Goal: Information Seeking & Learning: Learn about a topic

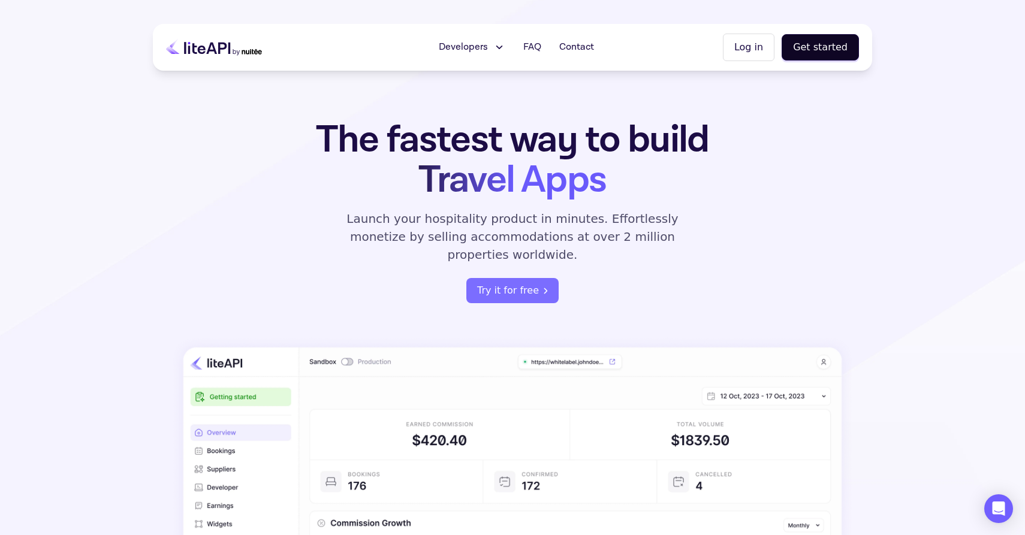
click at [636, 280] on div "The fastest way to build Travel Apps Launch your hospitality product in minutes…" at bounding box center [512, 211] width 469 height 183
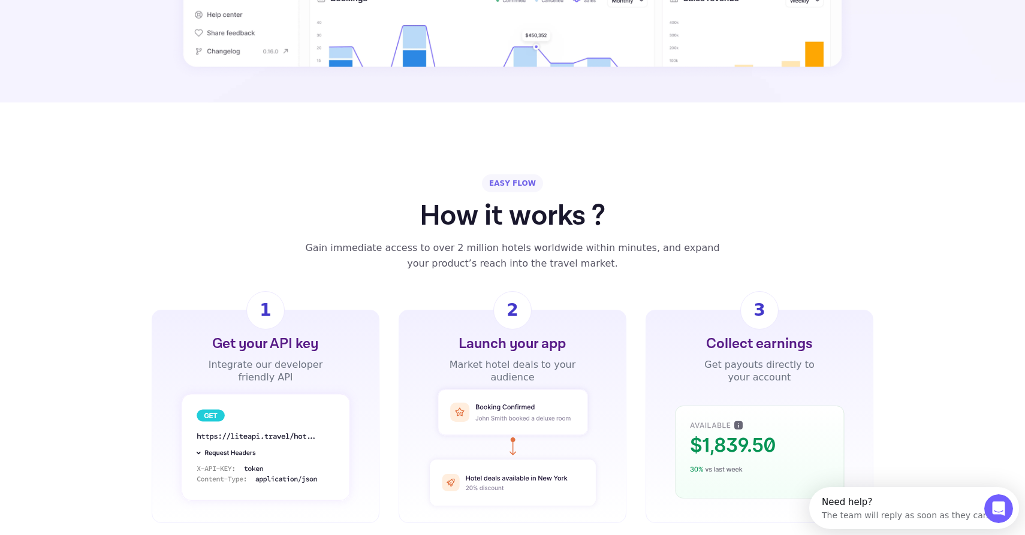
click at [636, 273] on div "EASY FLOW How it works ? Gain immediate access to over 2 million hotels worldwi…" at bounding box center [512, 348] width 1025 height 349
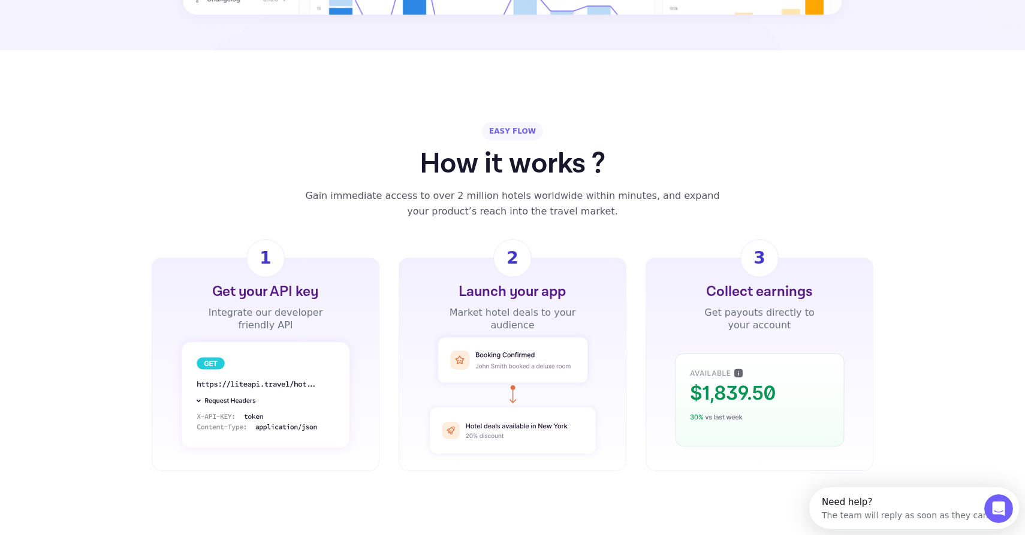
scroll to position [754, 0]
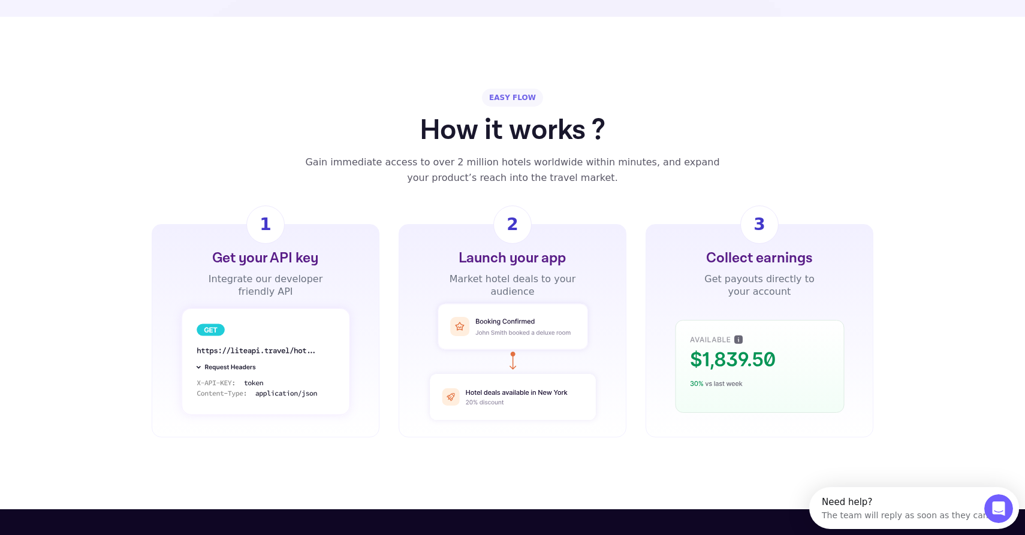
click at [636, 273] on div "Get your API key Integrate our developer friendly API 1 Launch your app Market …" at bounding box center [512, 330] width 1025 height 213
click at [637, 249] on div "Get your API key Integrate our developer friendly API 1 Launch your app Market …" at bounding box center [512, 330] width 1025 height 213
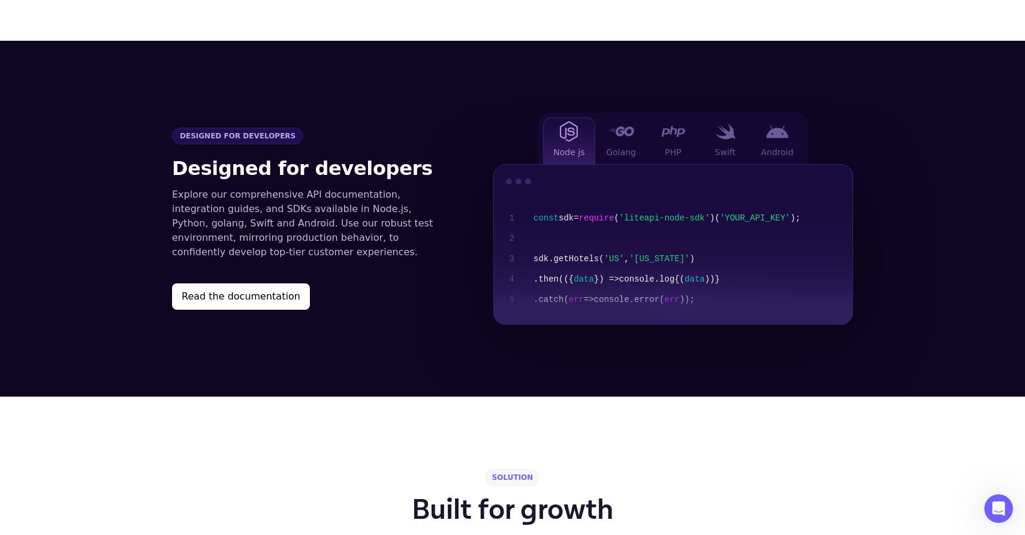
scroll to position [1225, 0]
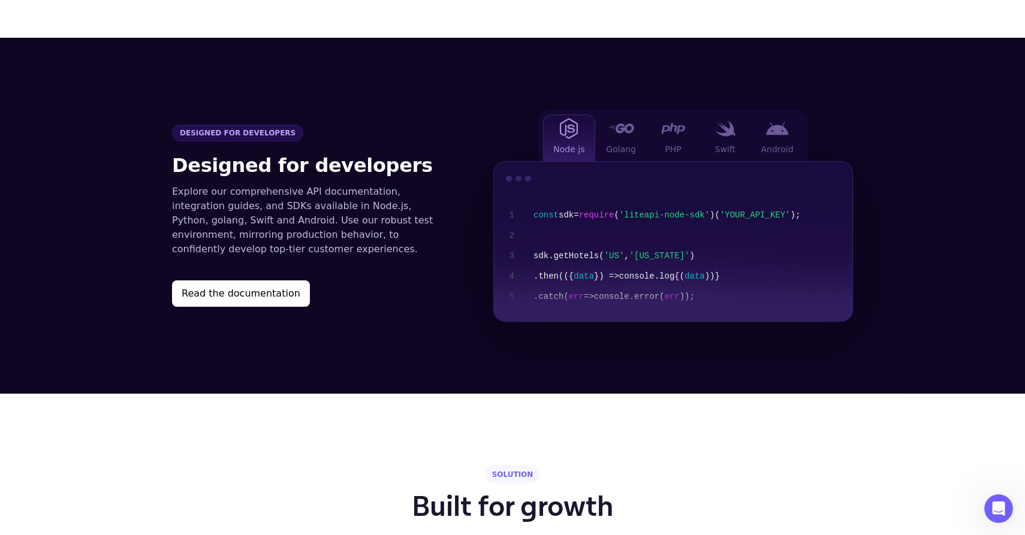
click at [452, 222] on div "Designed for developers Designed for developers Explore our comprehensive API d…" at bounding box center [512, 216] width 719 height 212
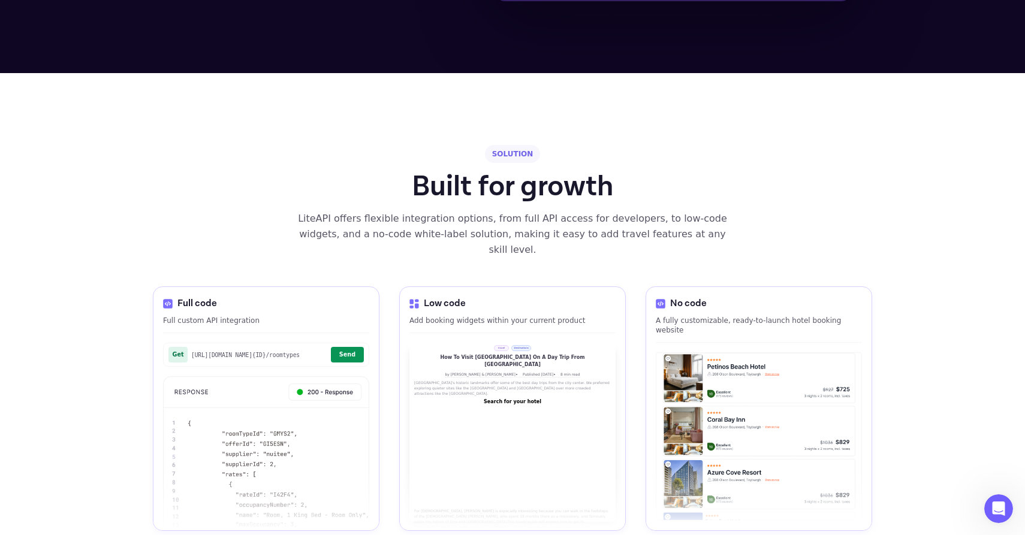
scroll to position [1556, 0]
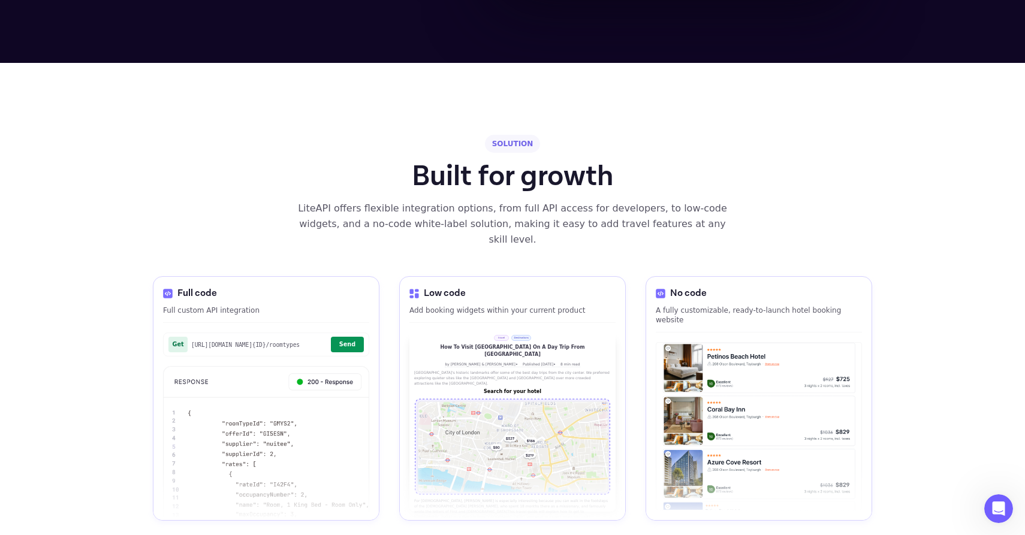
click at [387, 233] on section "SOLUTION Built for growth LiteAPI offers flexible integration options, from ful…" at bounding box center [512, 328] width 719 height 530
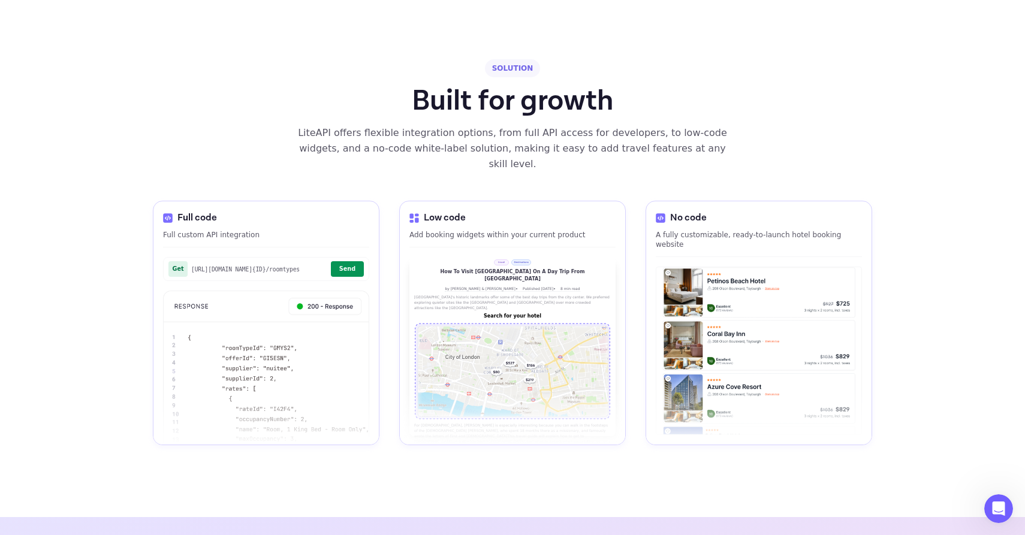
scroll to position [1667, 0]
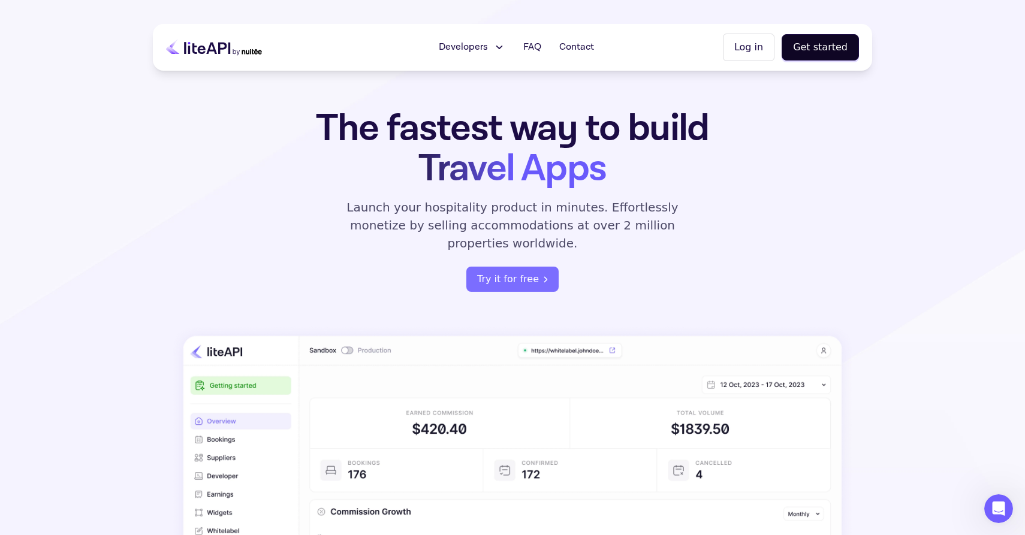
click at [648, 251] on div "The fastest way to build Travel Apps Launch your hospitality product in minutes…" at bounding box center [512, 200] width 469 height 183
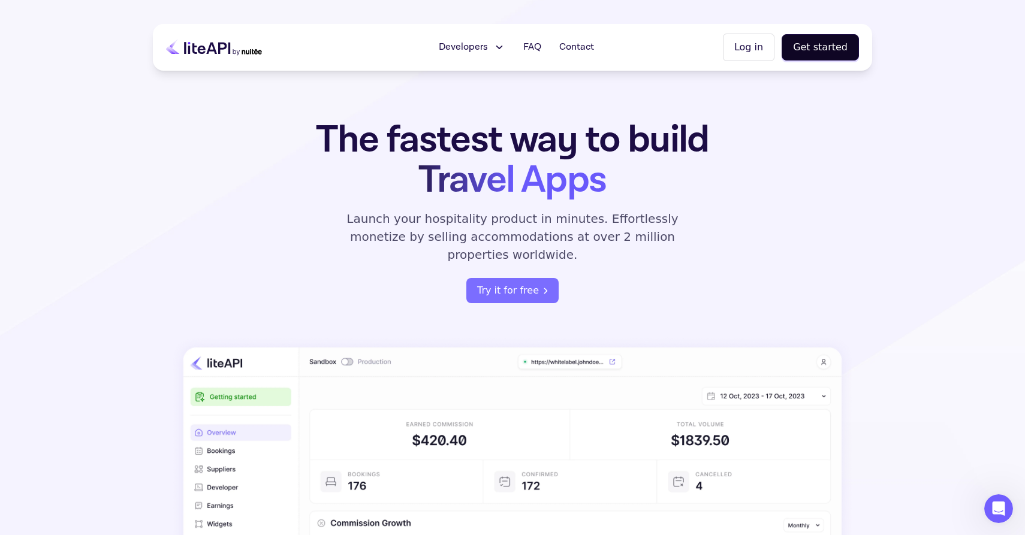
scroll to position [0, 0]
click at [576, 153] on h1 "The fastest way to build Travel Apps" at bounding box center [512, 160] width 469 height 80
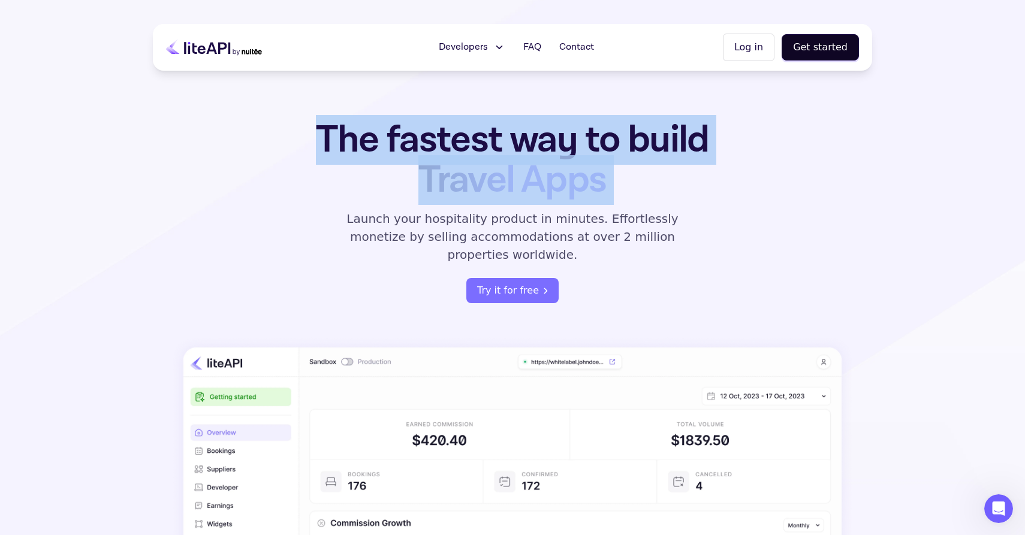
click at [644, 191] on h1 "The fastest way to build Travel Apps" at bounding box center [512, 160] width 469 height 80
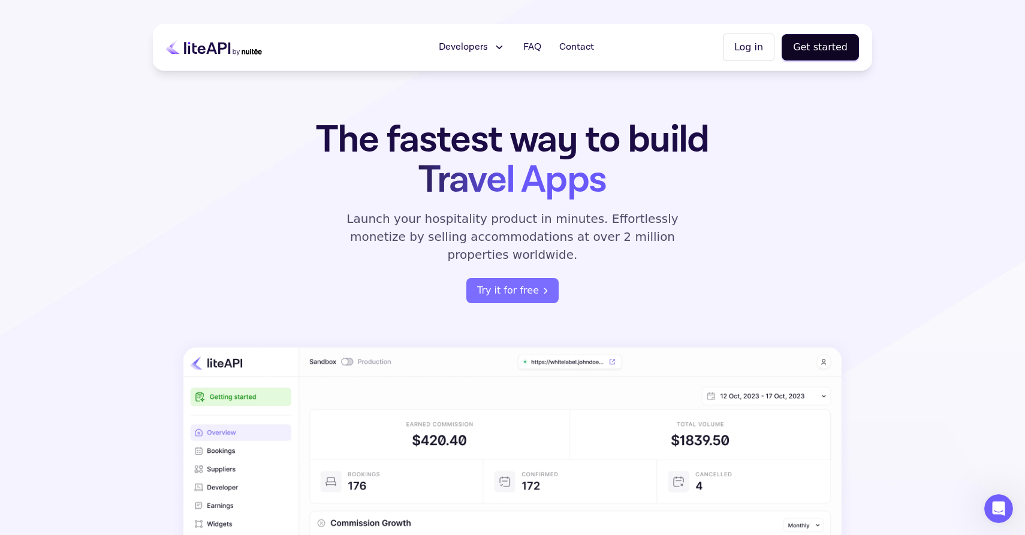
click at [611, 200] on h1 "The fastest way to build Travel Apps" at bounding box center [512, 160] width 469 height 80
click at [628, 229] on p "Launch your hospitality product in minutes. Effortlessly monetize by selling ac…" at bounding box center [513, 237] width 360 height 54
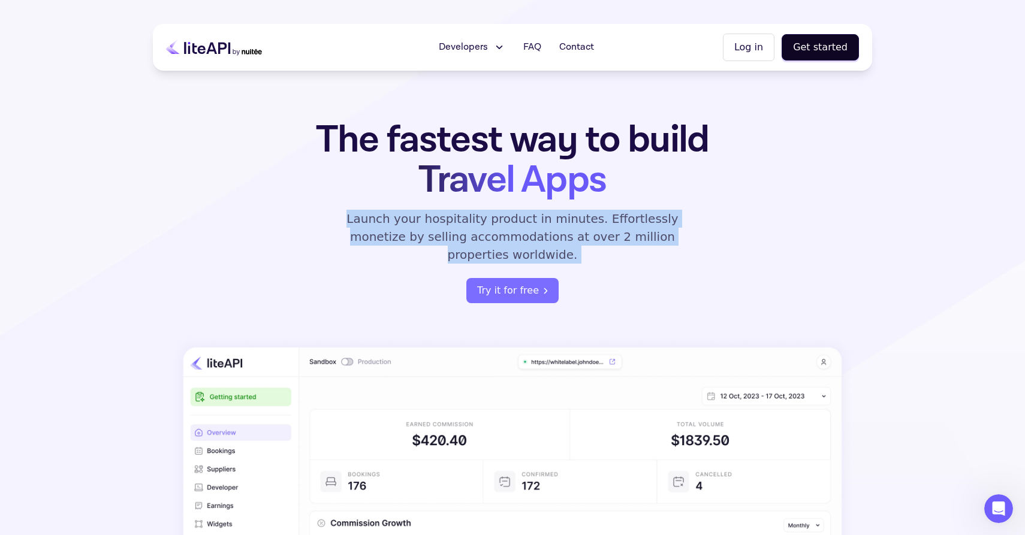
click at [622, 207] on div "The fastest way to build Travel Apps Launch your hospitality product in minutes…" at bounding box center [512, 211] width 469 height 183
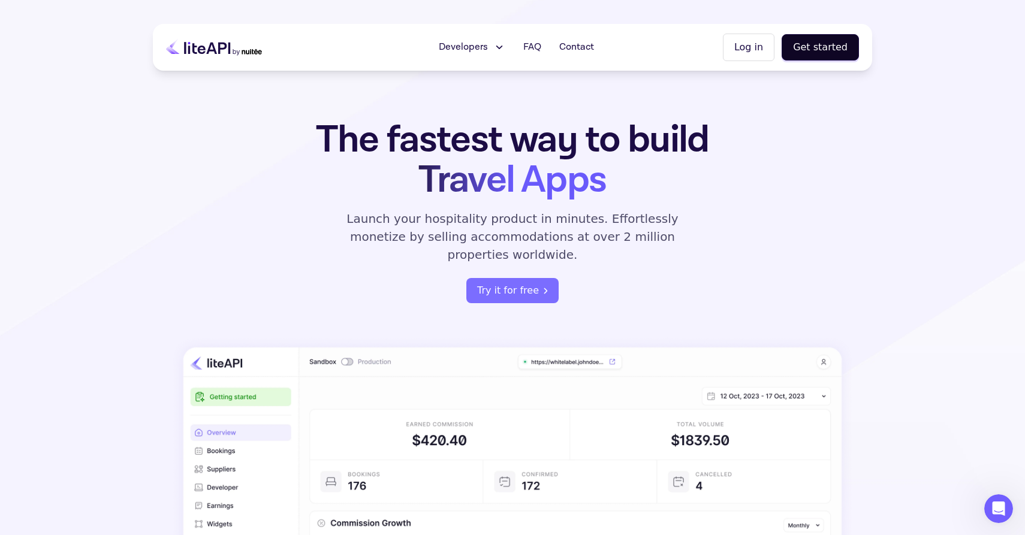
click at [492, 41] on button "Developers" at bounding box center [472, 47] width 81 height 24
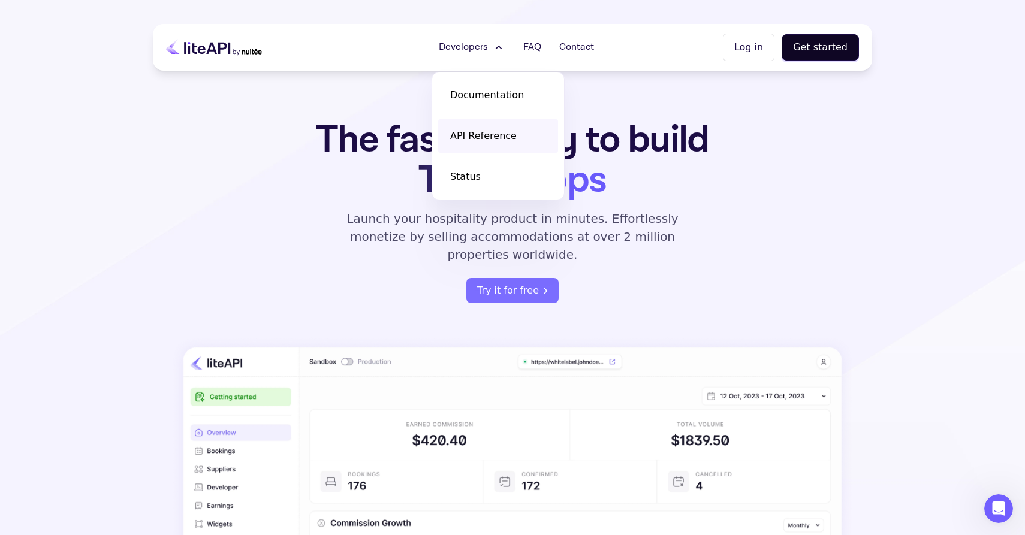
click at [498, 132] on span "API Reference" at bounding box center [483, 136] width 67 height 14
click at [412, 279] on div "The fastest way to build Travel Apps Launch your hospitality product in minutes…" at bounding box center [512, 211] width 469 height 183
